Goal: Check status: Check status

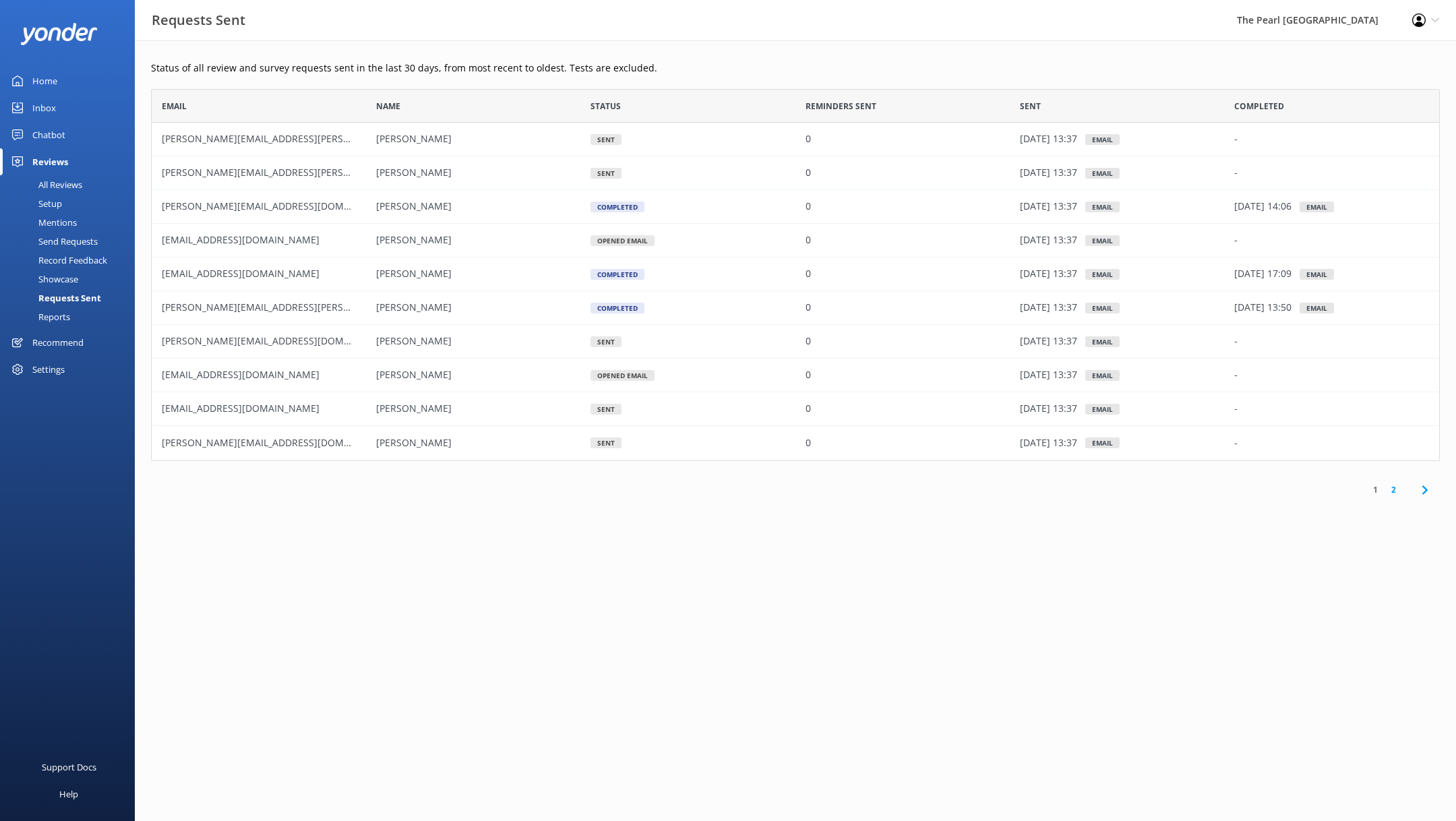
scroll to position [136, 1289]
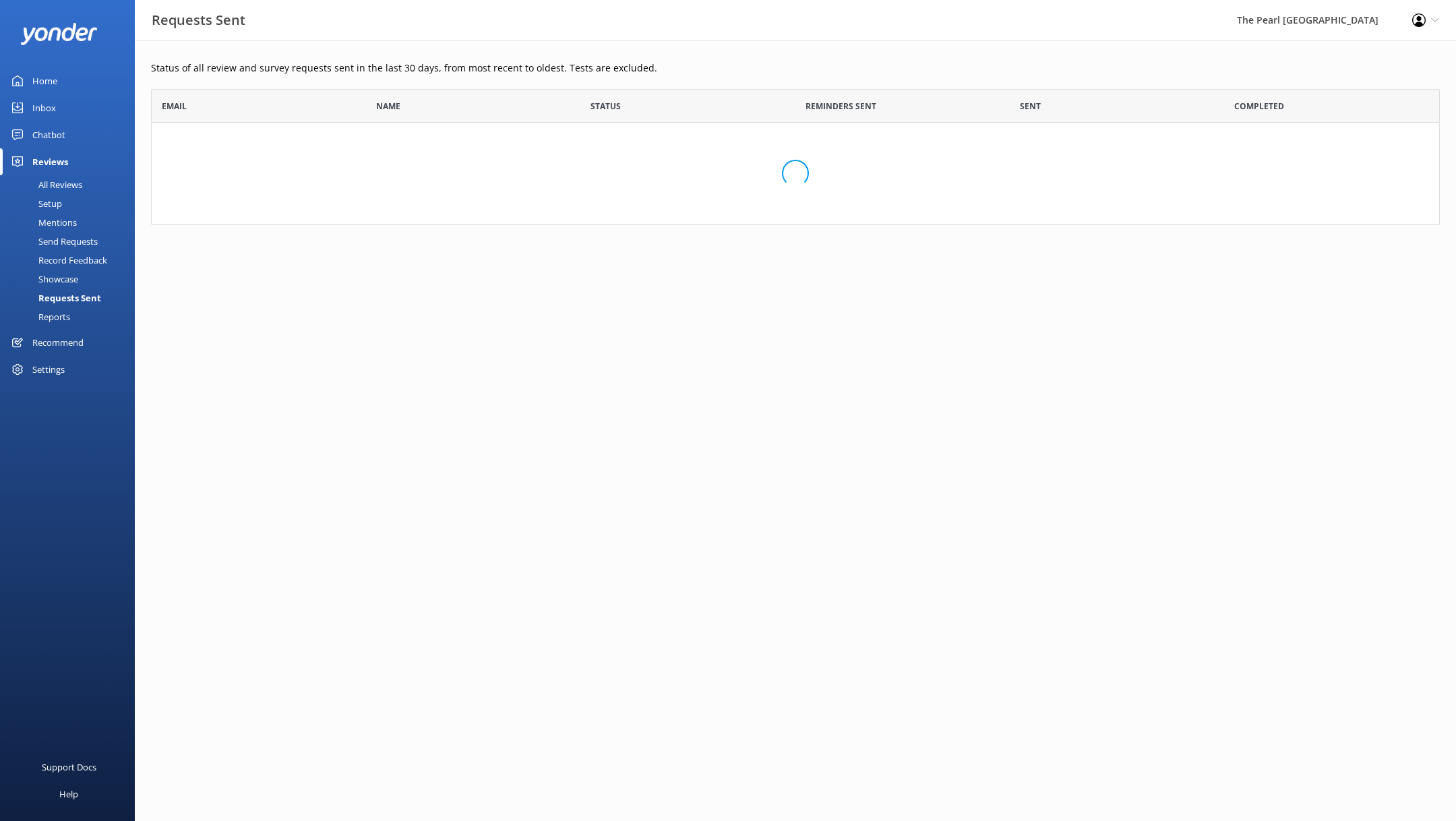
scroll to position [136, 1289]
